Goal: Task Accomplishment & Management: Use online tool/utility

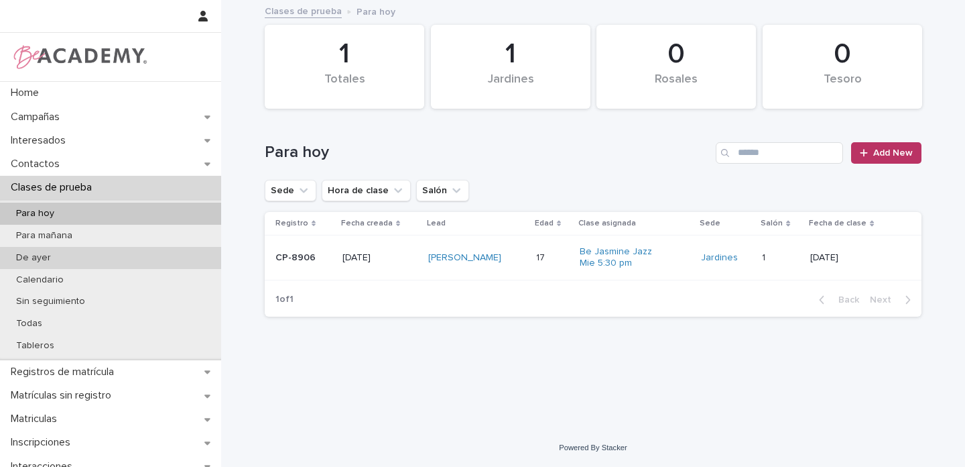
click at [44, 255] on p "De ayer" at bounding box center [33, 257] width 56 height 11
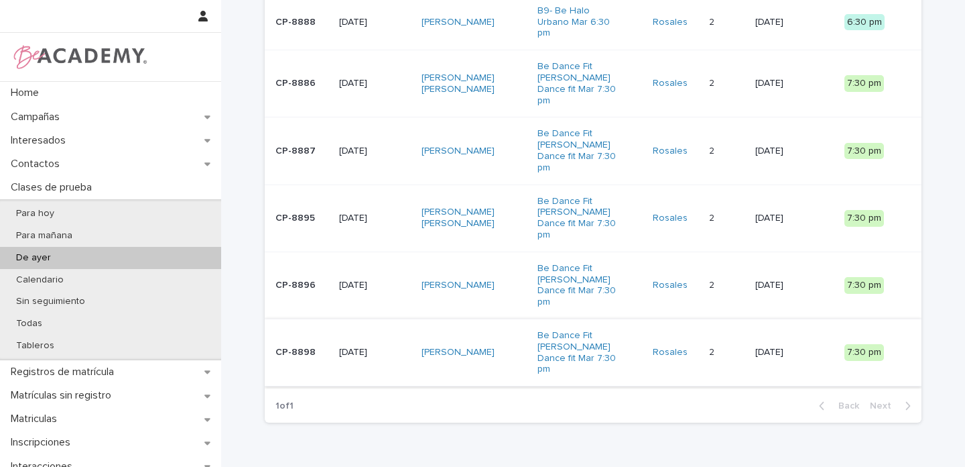
scroll to position [143, 0]
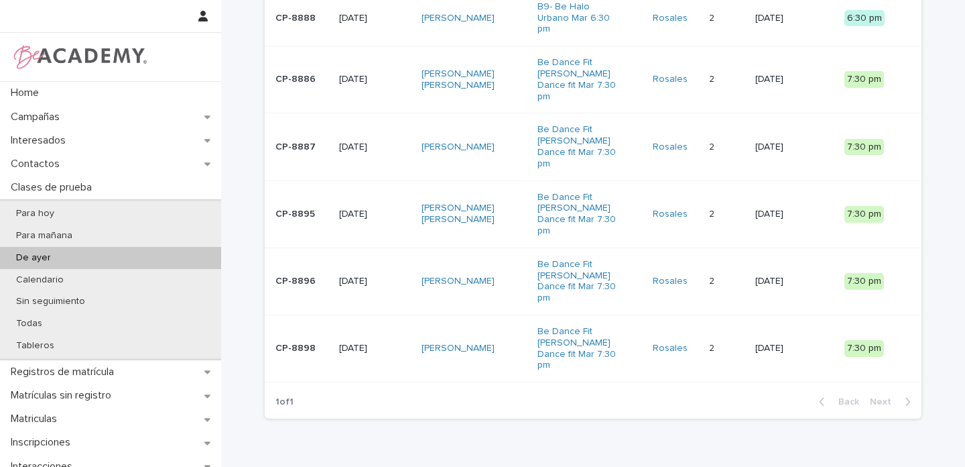
click at [500, 337] on div "[PERSON_NAME]" at bounding box center [474, 348] width 105 height 22
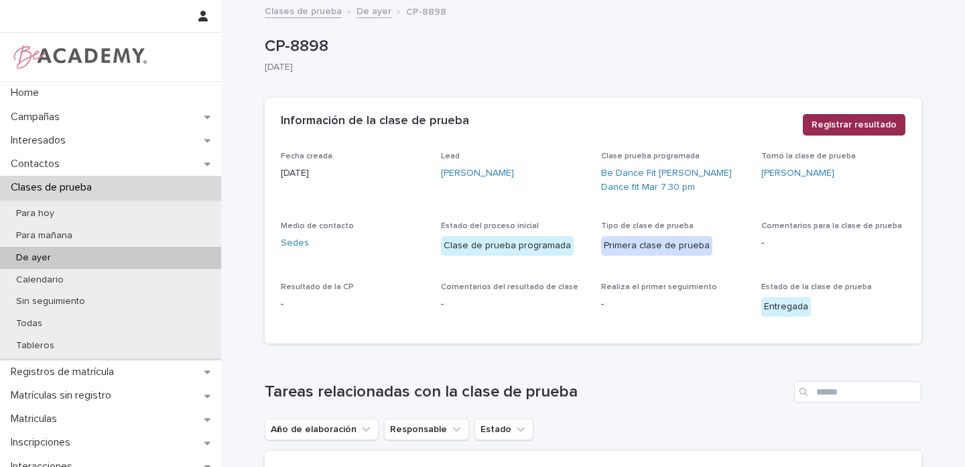
click at [863, 126] on span "Registrar resultado" at bounding box center [854, 124] width 85 height 13
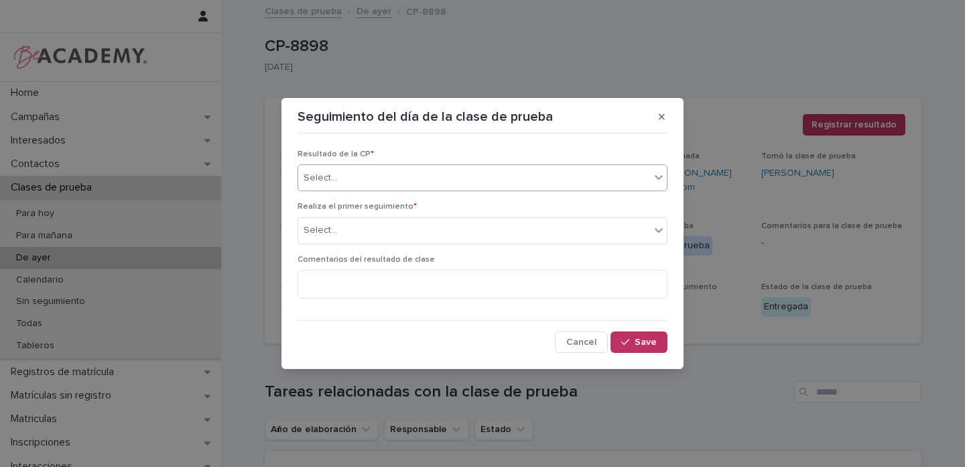
click at [380, 182] on div "Select..." at bounding box center [474, 178] width 352 height 22
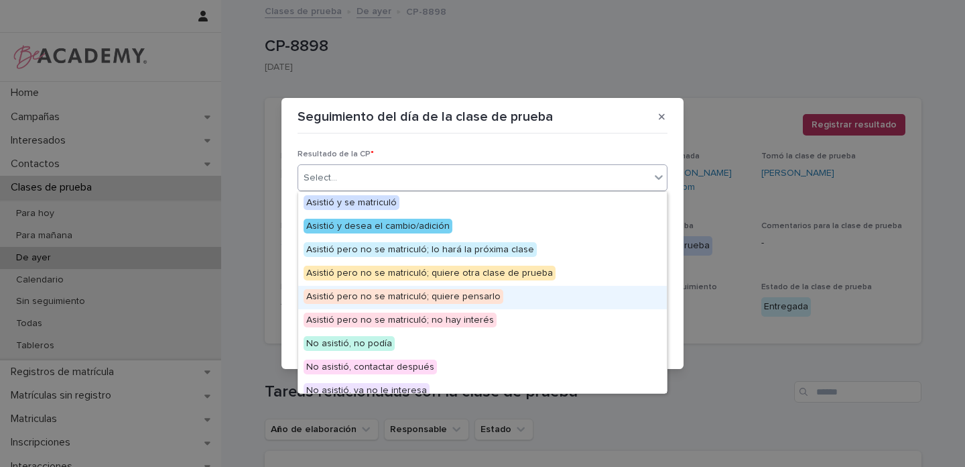
click at [463, 299] on span "Asistió pero no se matriculó; quiere pensarlo" at bounding box center [404, 296] width 200 height 15
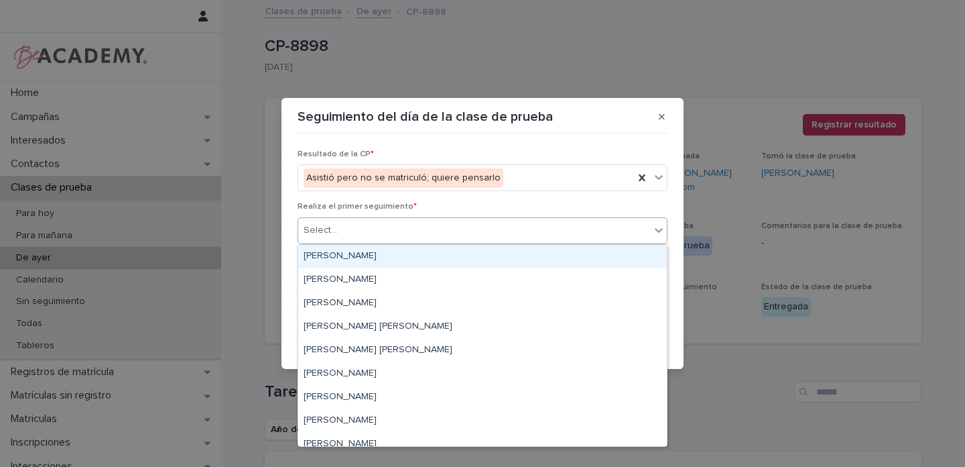
click at [316, 226] on div "Select..." at bounding box center [321, 230] width 34 height 14
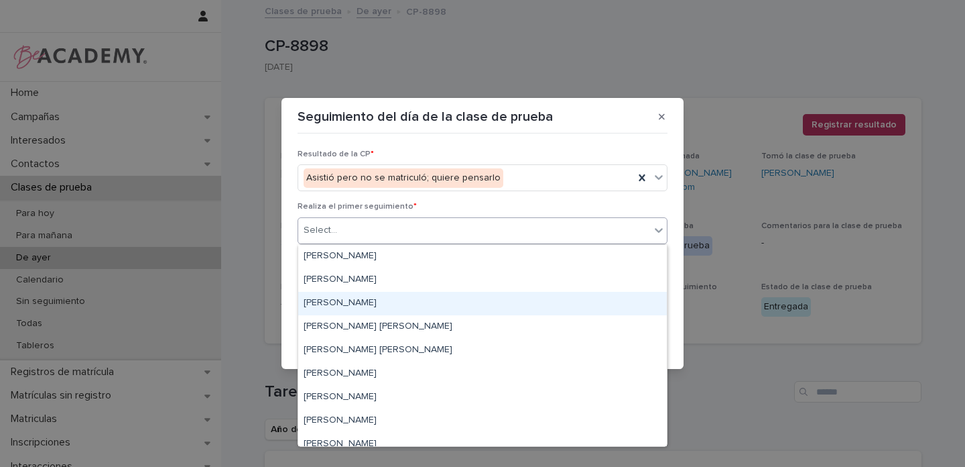
click at [320, 300] on div "[PERSON_NAME]" at bounding box center [482, 303] width 369 height 23
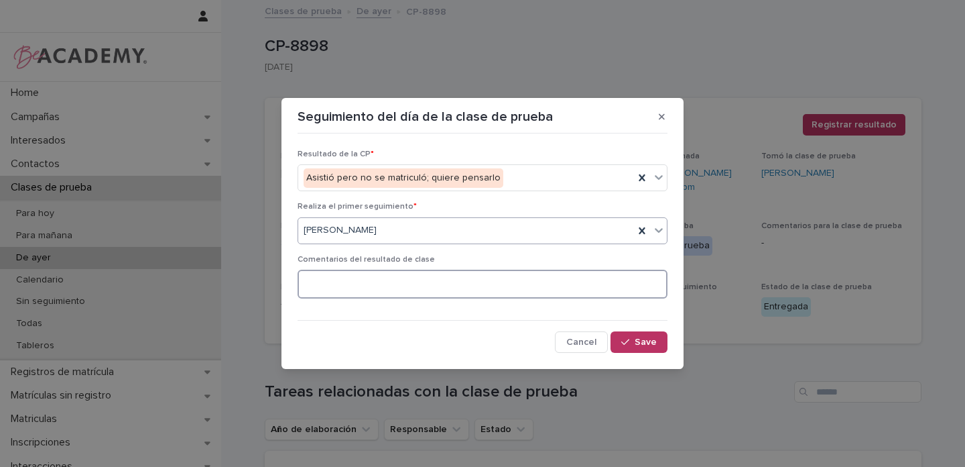
click at [367, 289] on textarea at bounding box center [483, 283] width 370 height 29
type textarea "**********"
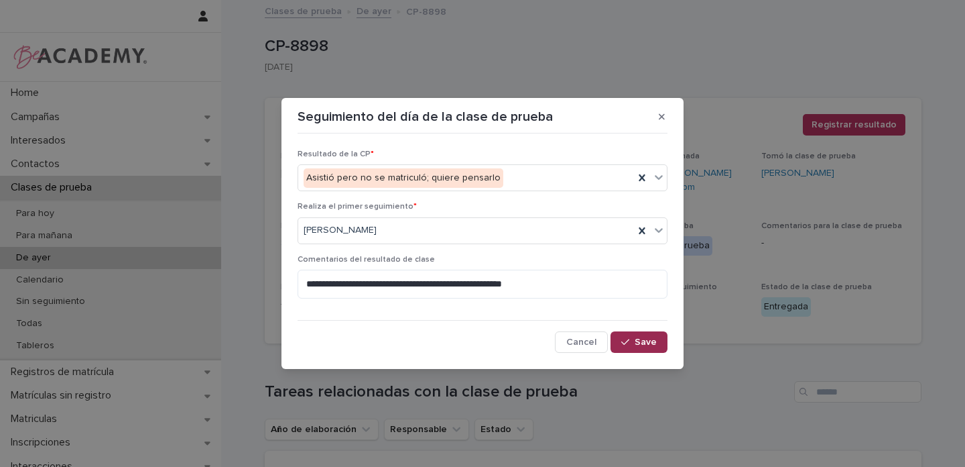
click at [644, 343] on span "Save" at bounding box center [646, 341] width 22 height 9
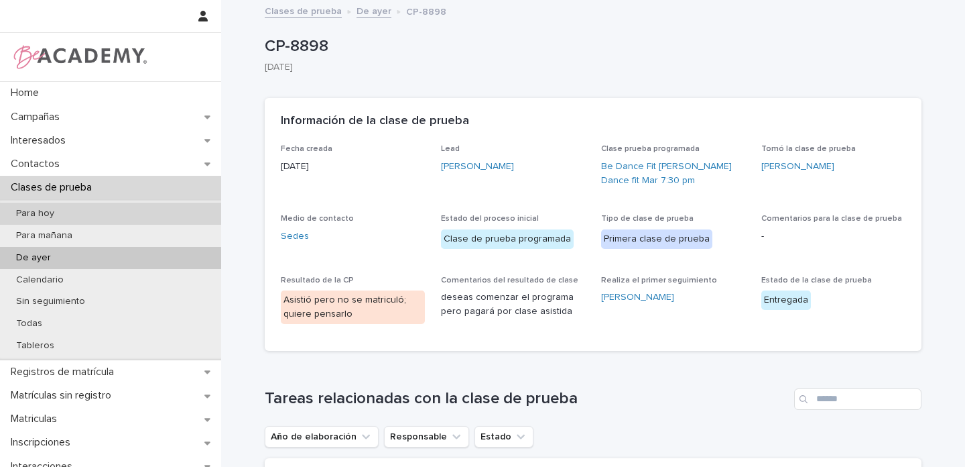
click at [60, 215] on p "Para hoy" at bounding box center [35, 213] width 60 height 11
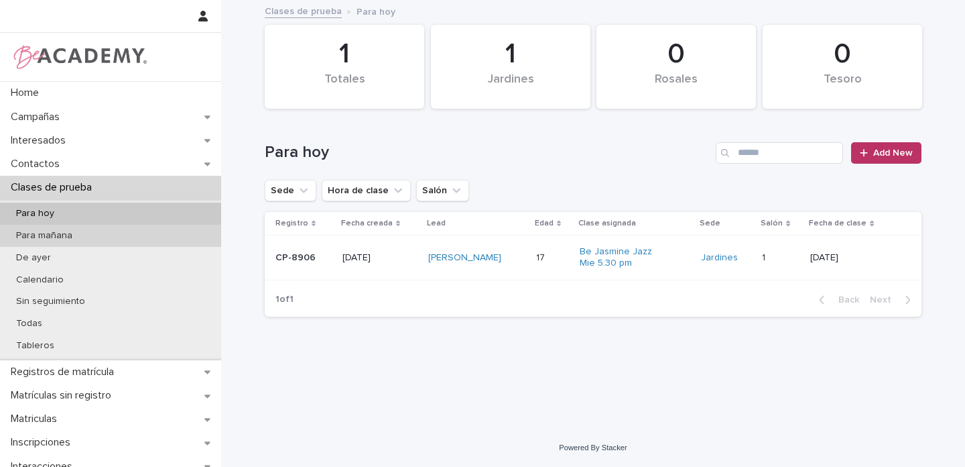
click at [46, 239] on p "Para mañana" at bounding box center [44, 235] width 78 height 11
